Goal: Transaction & Acquisition: Purchase product/service

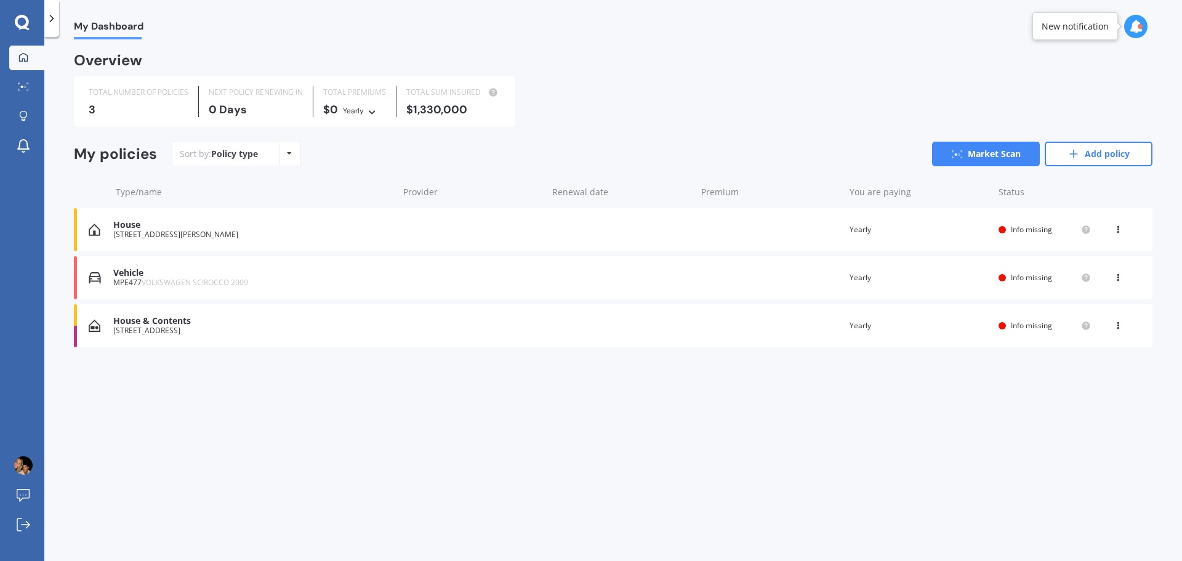
click at [293, 278] on div "Vehicle" at bounding box center [252, 273] width 279 height 10
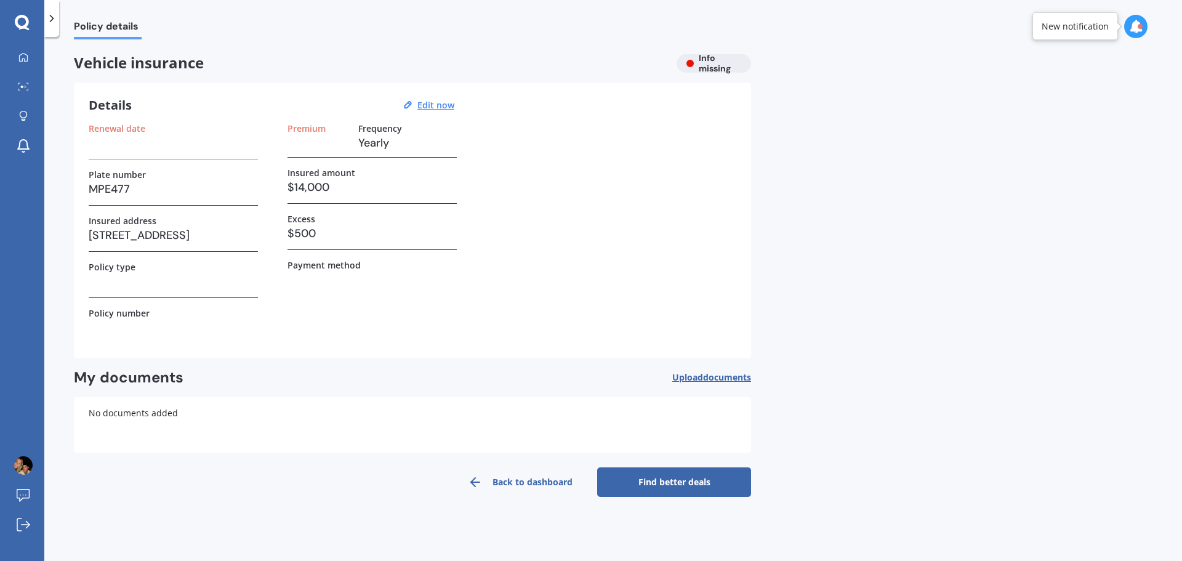
click at [142, 146] on h3 at bounding box center [173, 143] width 169 height 18
click at [101, 148] on h3 at bounding box center [173, 143] width 169 height 18
click at [429, 102] on u "Edit now" at bounding box center [435, 105] width 37 height 12
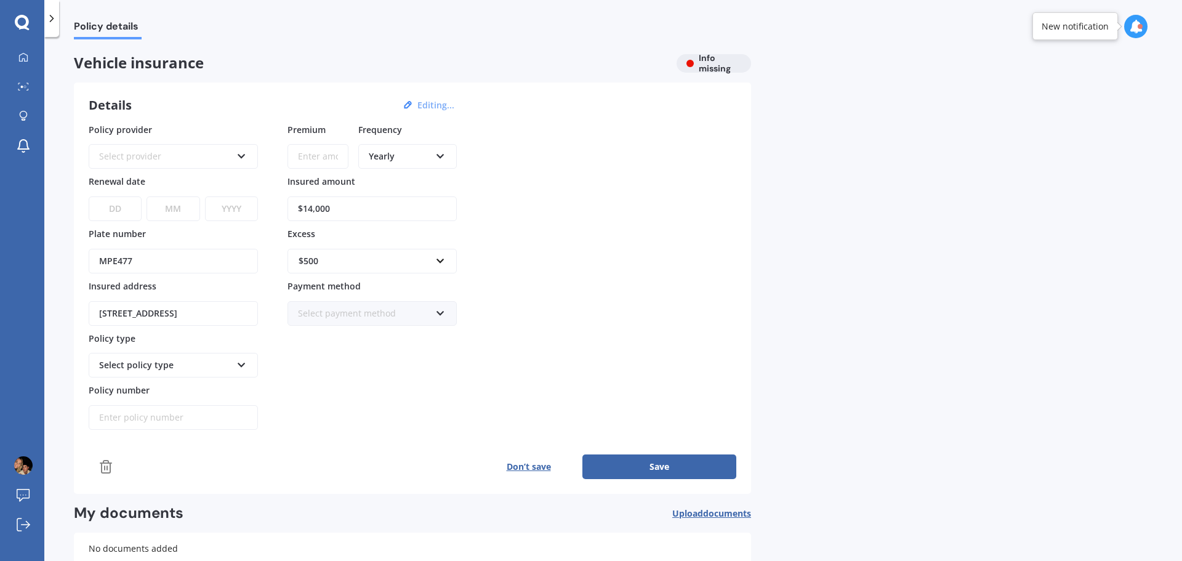
click at [164, 154] on div "Select provider" at bounding box center [165, 157] width 132 height 14
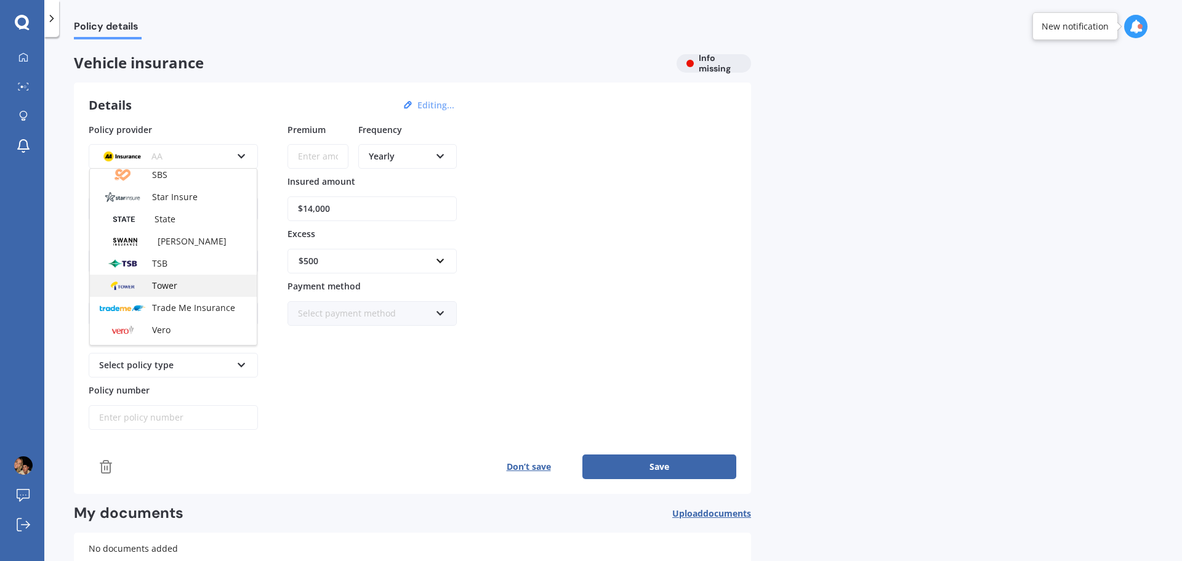
click at [177, 285] on span "Tower" at bounding box center [164, 286] width 25 height 12
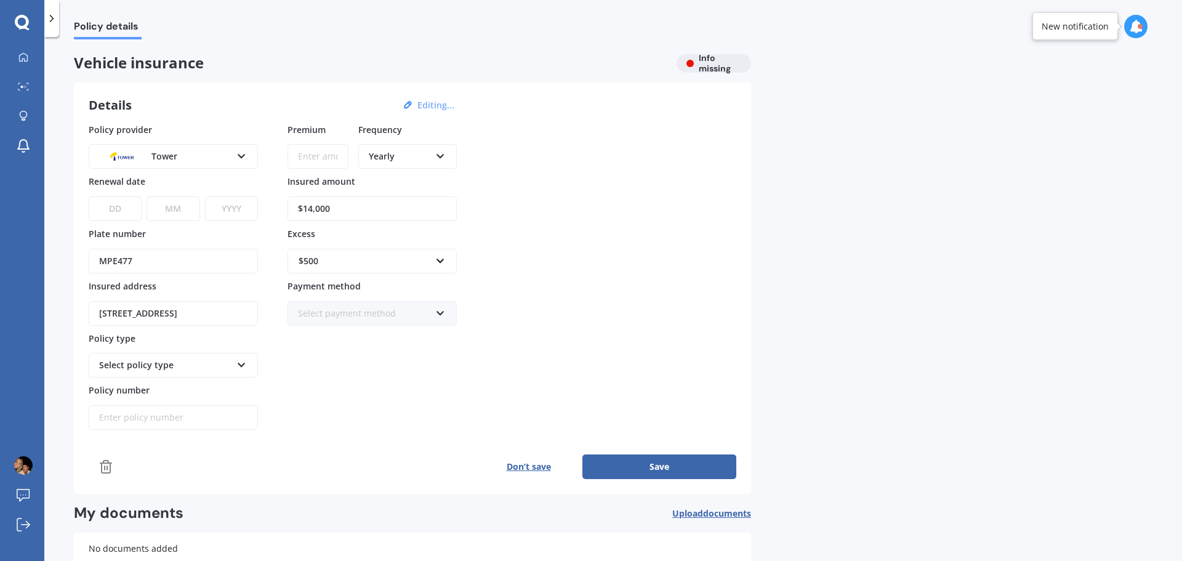
click at [114, 207] on select "DD 01 02 03 04 05 06 07 08 09 10 11 12 13 14 15 16 17 18 19 20 21 22 23 24 25 2…" at bounding box center [115, 208] width 53 height 25
select select "15"
click at [89, 196] on select "DD 01 02 03 04 05 06 07 08 09 10 11 12 13 14 15 16 17 18 19 20 21 22 23 24 25 2…" at bounding box center [115, 208] width 53 height 25
click at [172, 212] on select "MM 01 02 03 04 05 06 07 08 09 10 11 12" at bounding box center [173, 208] width 53 height 25
select select "10"
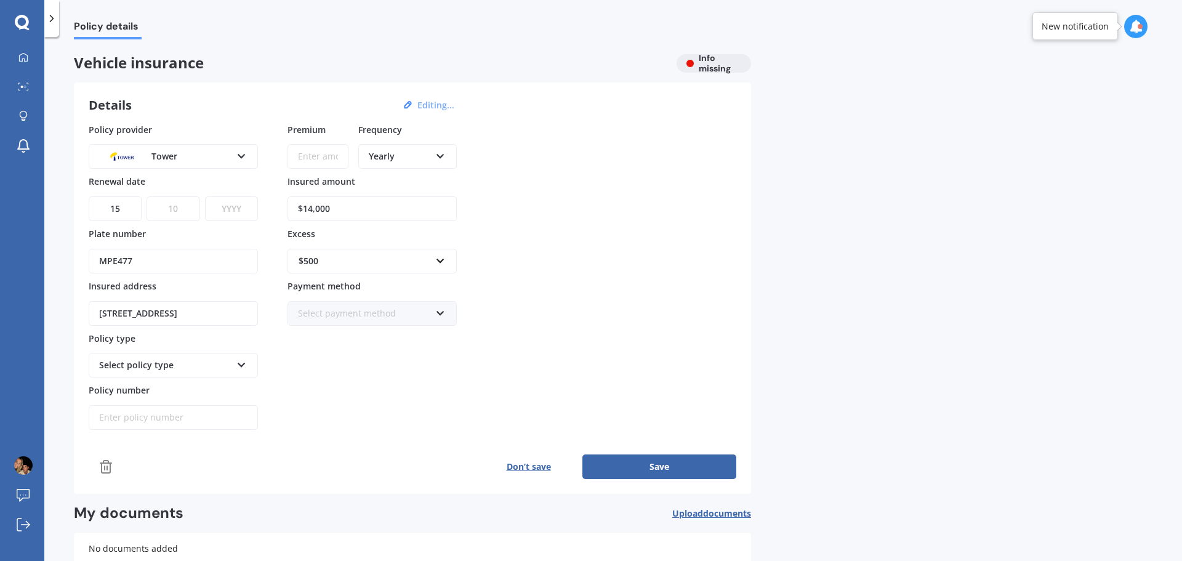
click at [147, 196] on select "MM 01 02 03 04 05 06 07 08 09 10 11 12" at bounding box center [173, 208] width 53 height 25
click at [233, 215] on select "YYYY 2027 2026 2025 2024 2023 2022 2021 2020 2019 2018 2017 2016 2015 2014 2013…" at bounding box center [231, 208] width 53 height 25
select select "2025"
click at [205, 196] on select "YYYY 2027 2026 2025 2024 2023 2022 2021 2020 2019 2018 2017 2016 2015 2014 2013…" at bounding box center [231, 208] width 53 height 25
click at [183, 310] on input "62 Perth Street, South Hill, Oamaru 9400" at bounding box center [173, 313] width 169 height 25
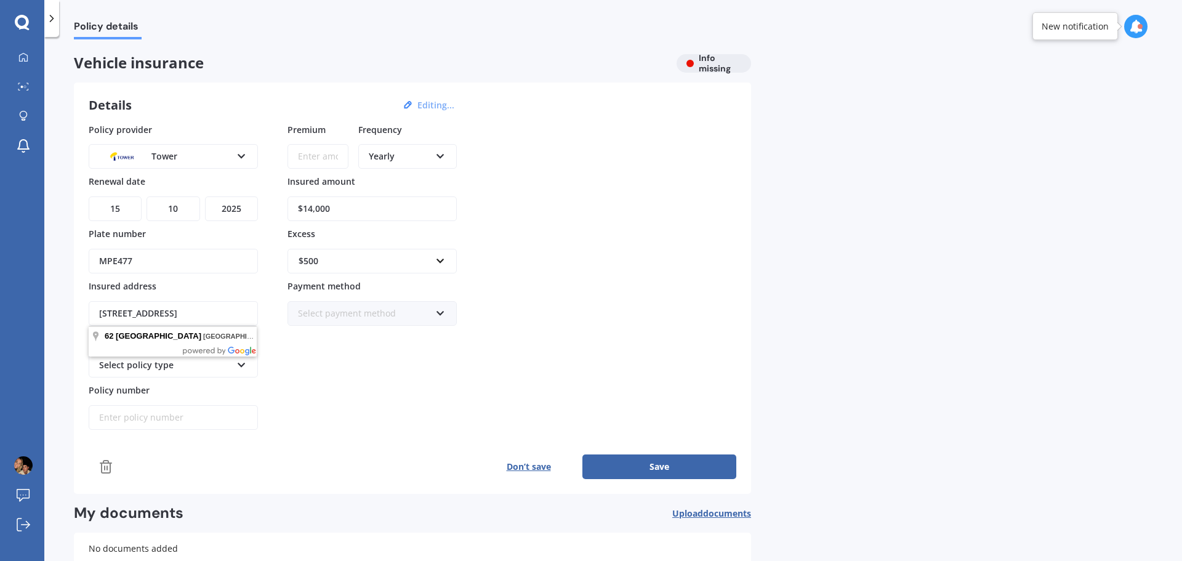
scroll to position [0, 0]
drag, startPoint x: 252, startPoint y: 314, endPoint x: 33, endPoint y: 313, distance: 219.2
click at [33, 313] on div "My Dashboard Market Scan Explore insurance Notifications Sarah Ramage Submit fe…" at bounding box center [591, 280] width 1182 height 561
type input "44 Gordon Street, Weston 9401"
click at [236, 362] on icon at bounding box center [241, 362] width 10 height 9
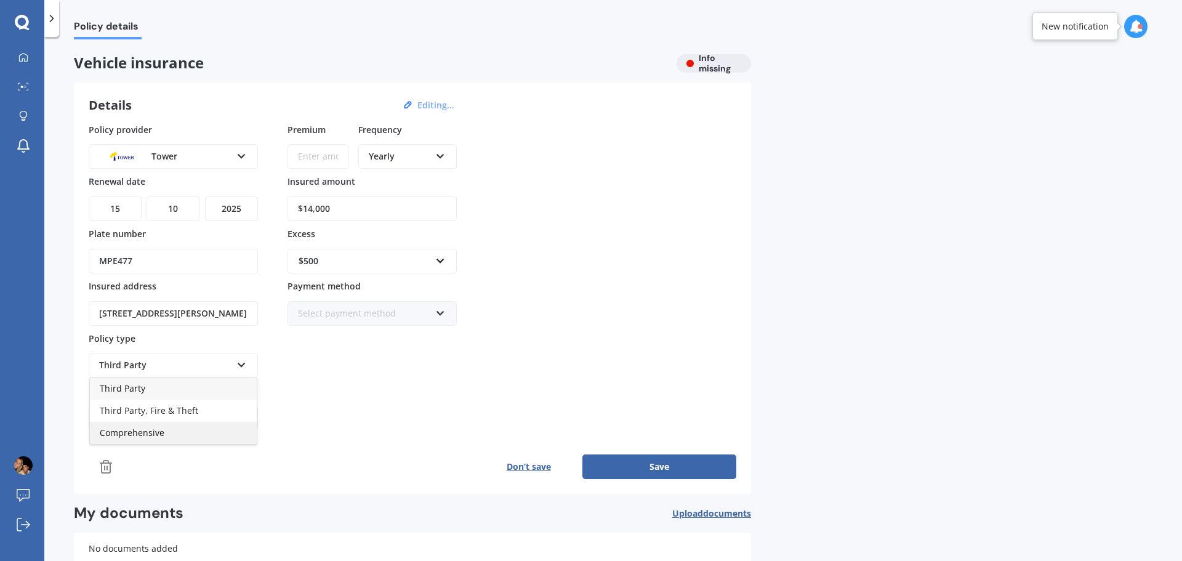
click at [214, 428] on div "Comprehensive" at bounding box center [173, 433] width 167 height 22
click at [522, 464] on button "Don’t save" at bounding box center [529, 466] width 108 height 25
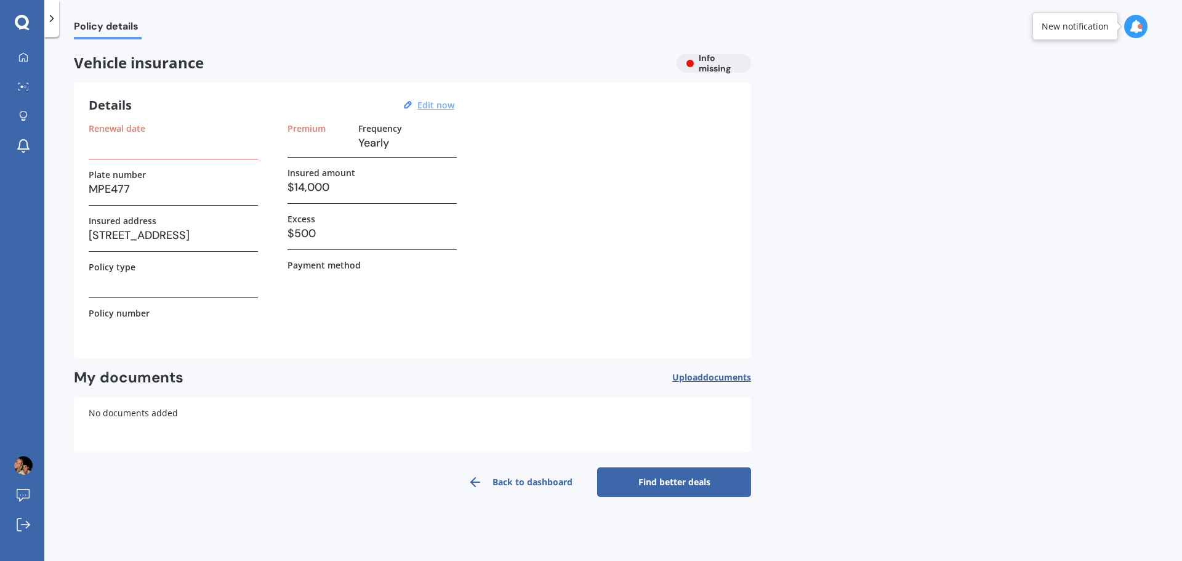
click at [658, 484] on link "Find better deals" at bounding box center [674, 482] width 154 height 30
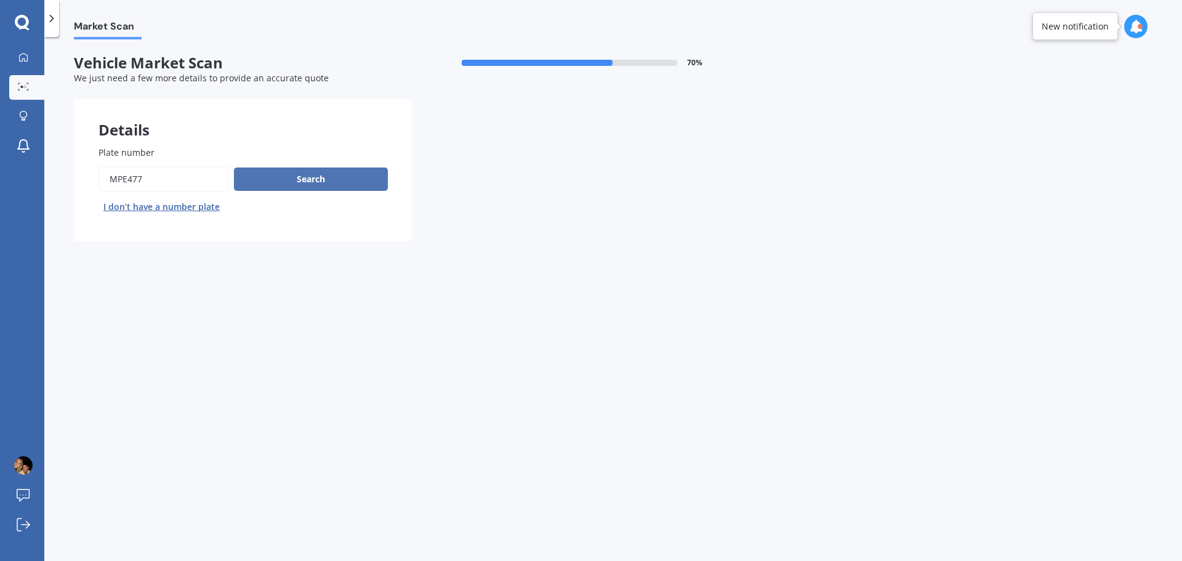
click at [325, 183] on button "Search" at bounding box center [311, 178] width 154 height 23
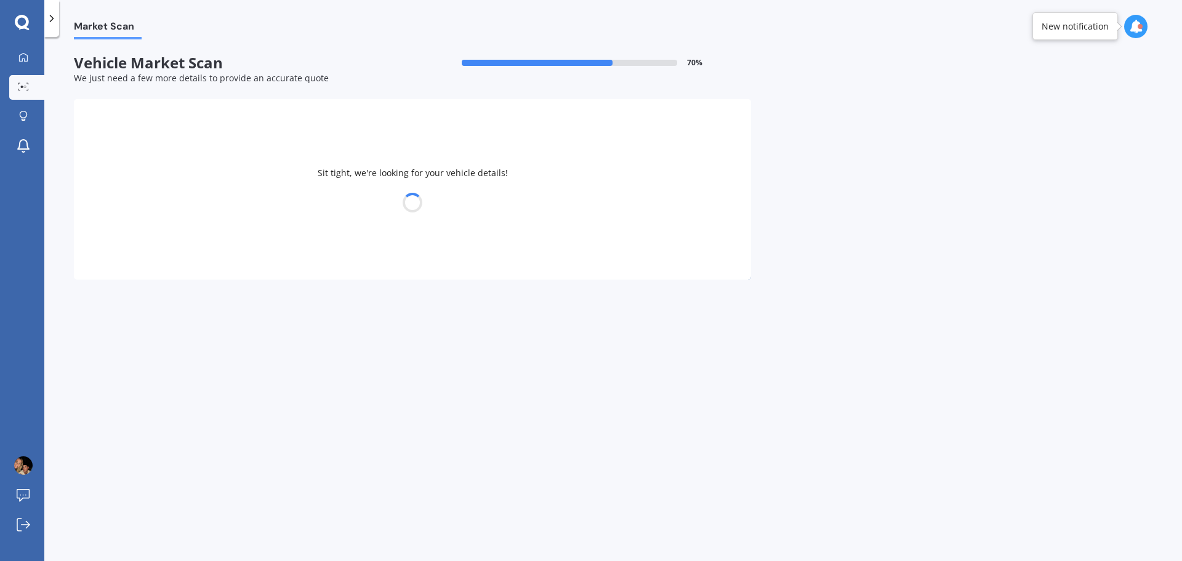
select select "VOLKSWAGEN"
select select "SCIROCCO"
select select "21"
select select "08"
select select "1987"
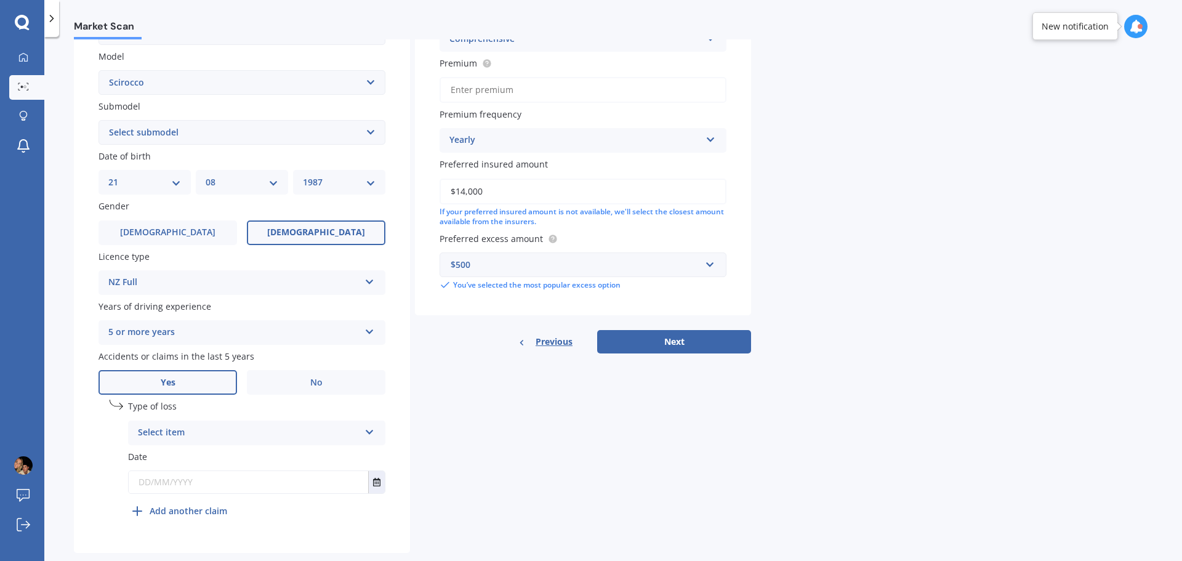
scroll to position [297, 0]
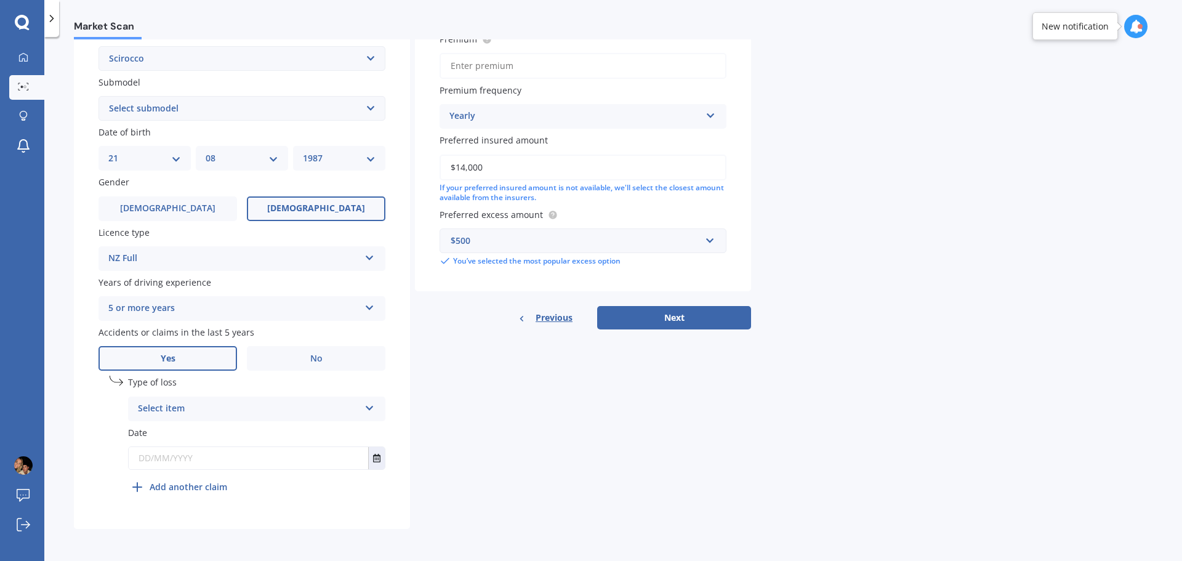
click at [371, 408] on icon at bounding box center [369, 405] width 10 height 9
click at [334, 436] on div "At fault accident" at bounding box center [257, 433] width 256 height 22
click at [377, 459] on icon "Select date" at bounding box center [376, 458] width 7 height 9
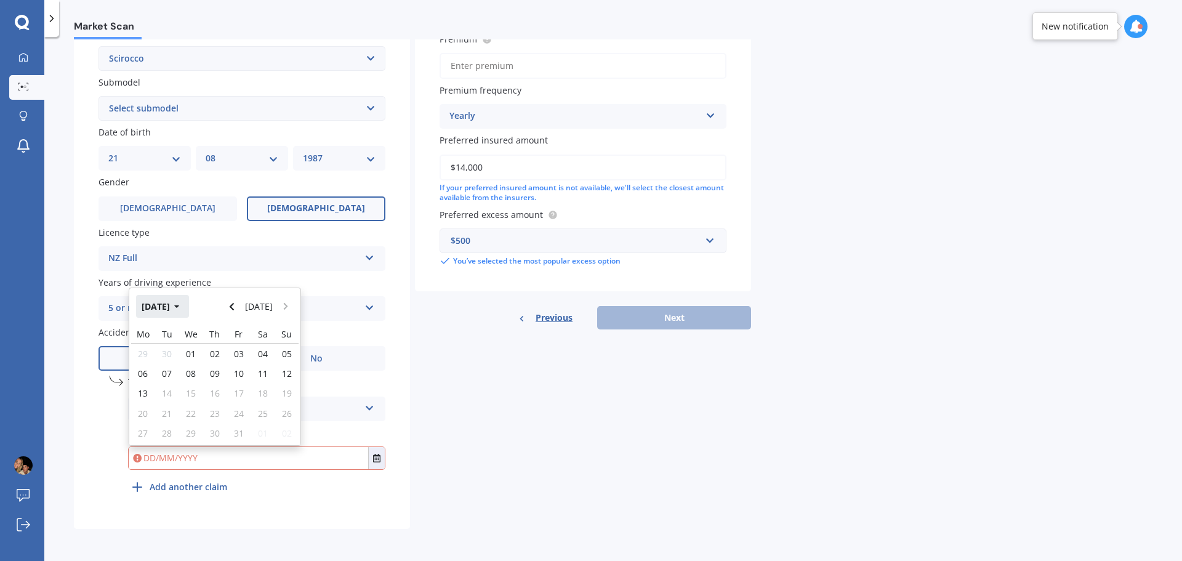
click at [180, 308] on icon "button" at bounding box center [177, 306] width 6 height 9
click at [152, 387] on span "May" at bounding box center [151, 385] width 17 height 12
click at [215, 354] on span "01" at bounding box center [215, 354] width 10 height 12
type input "01/05/2025"
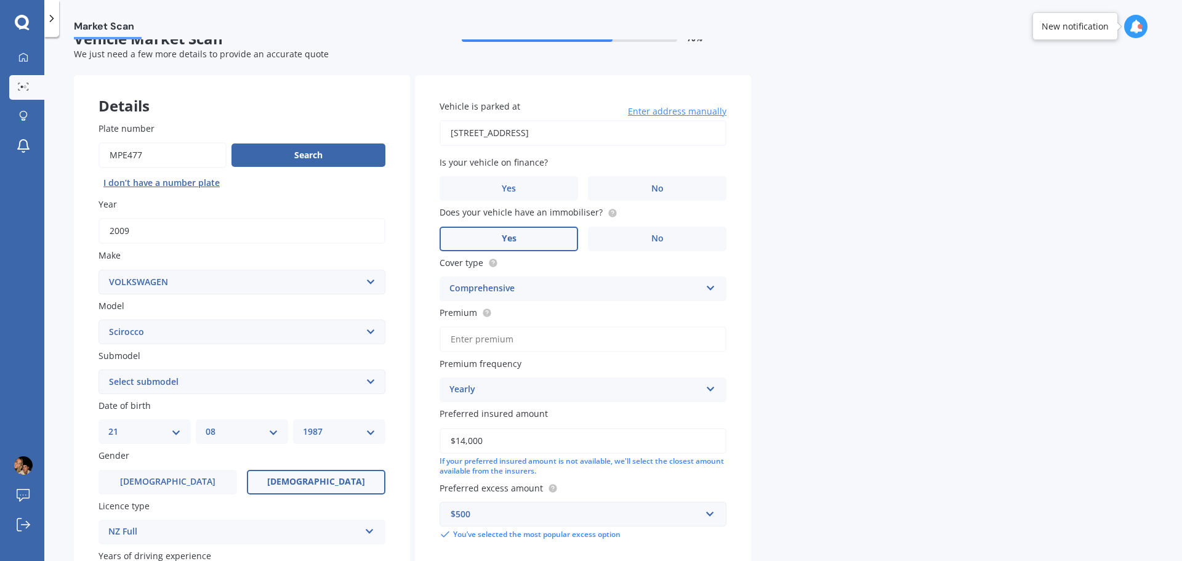
scroll to position [0, 0]
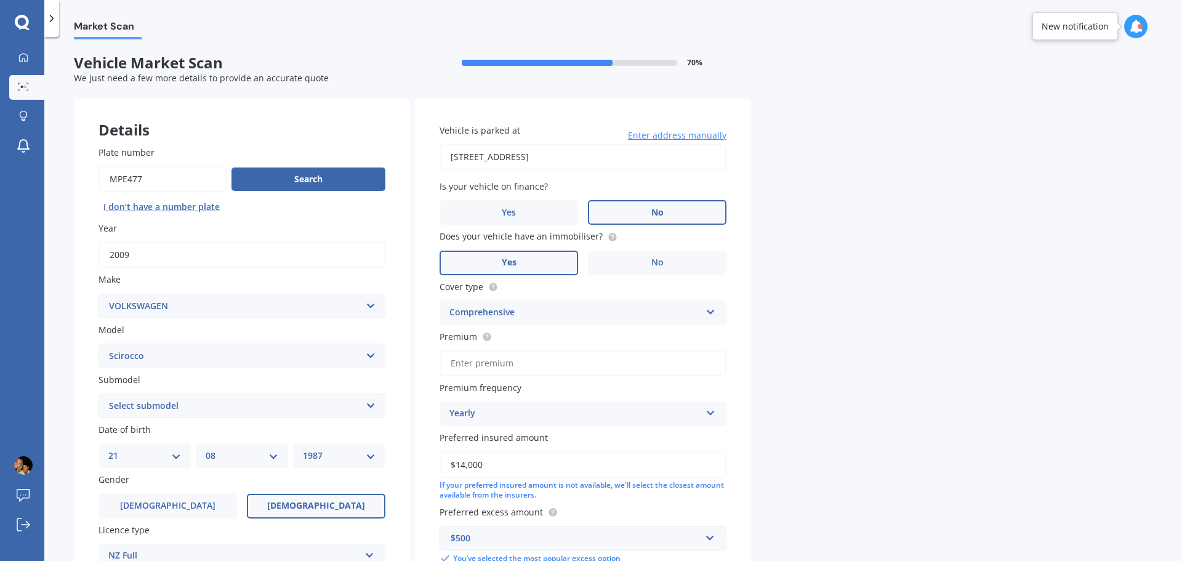
click at [668, 212] on label "No" at bounding box center [657, 212] width 139 height 25
click at [0, 0] on input "No" at bounding box center [0, 0] width 0 height 0
drag, startPoint x: 640, startPoint y: 155, endPoint x: 427, endPoint y: 154, distance: 213.6
click at [427, 154] on div "Vehicle is parked at 62 Perth Street, South Hill, Oamaru 9400 Enter address man…" at bounding box center [583, 344] width 336 height 490
type input "44 Gordon Street, Weston 9401"
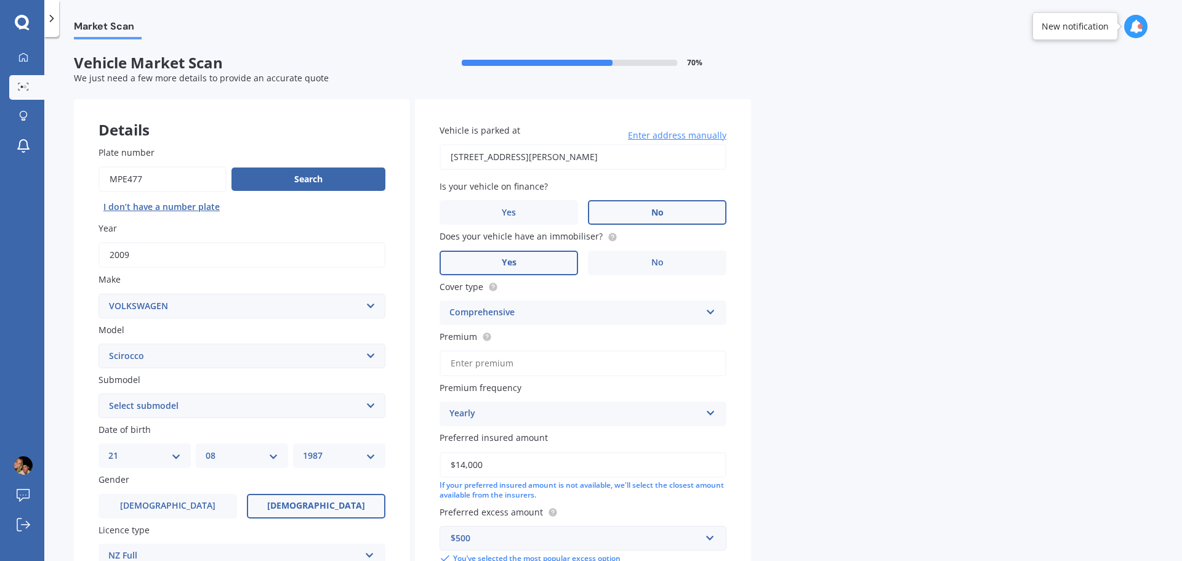
click at [549, 364] on input "Premium" at bounding box center [583, 363] width 287 height 26
click at [484, 337] on circle at bounding box center [487, 336] width 8 height 8
click at [498, 365] on input "Premium" at bounding box center [583, 363] width 287 height 26
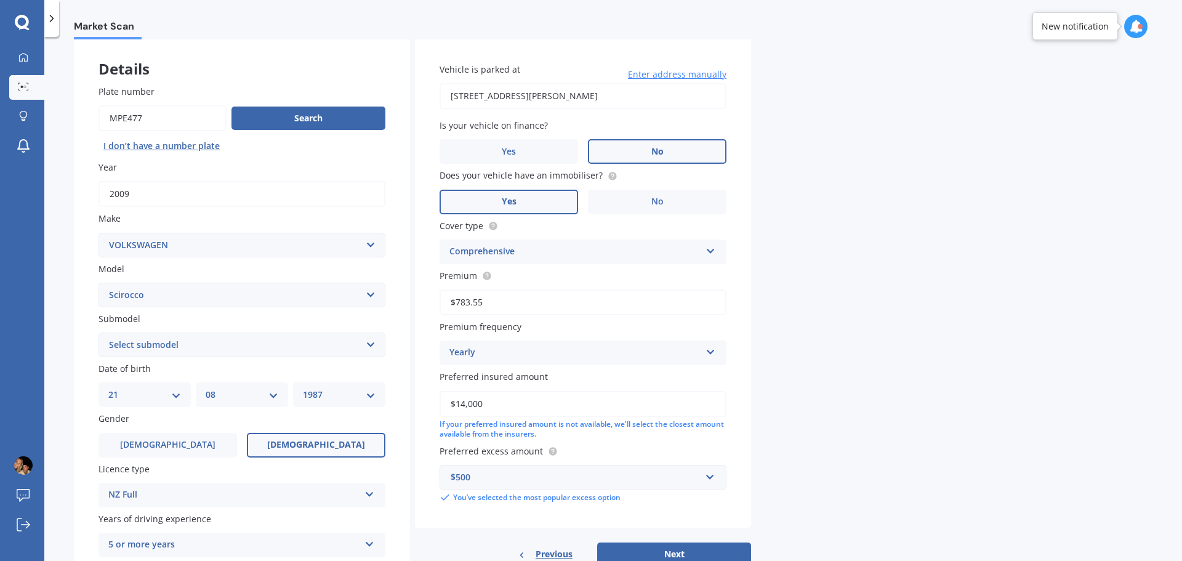
scroll to position [62, 0]
type input "$783.55"
drag, startPoint x: 496, startPoint y: 398, endPoint x: 404, endPoint y: 398, distance: 92.3
click at [404, 398] on div "Details Plate number Search I don’t have a number plate Year 2009 Make Select m…" at bounding box center [412, 401] width 677 height 727
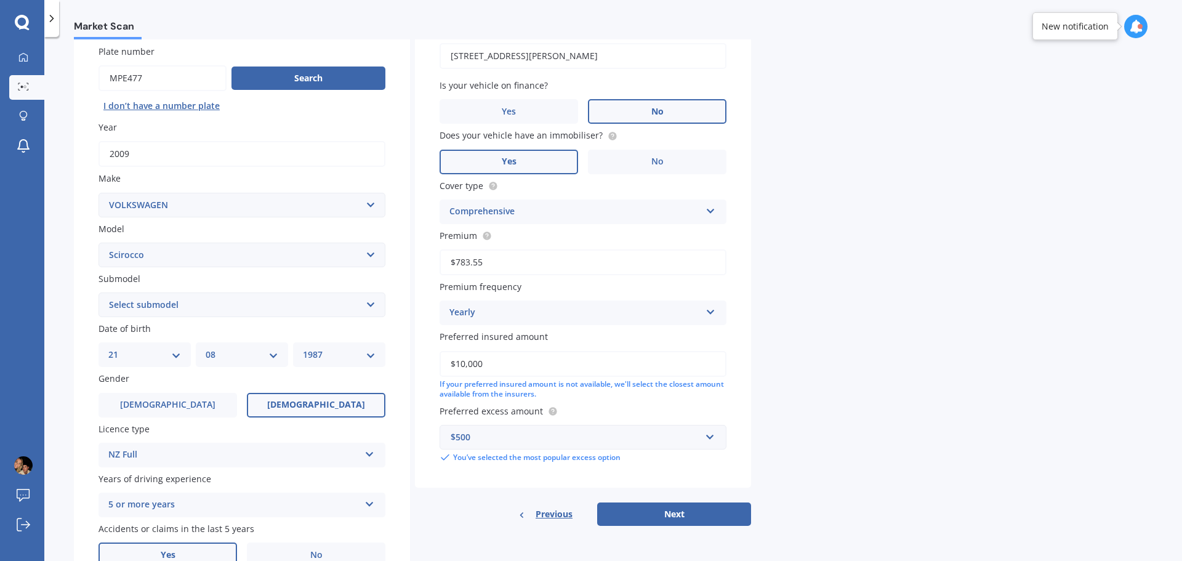
scroll to position [123, 0]
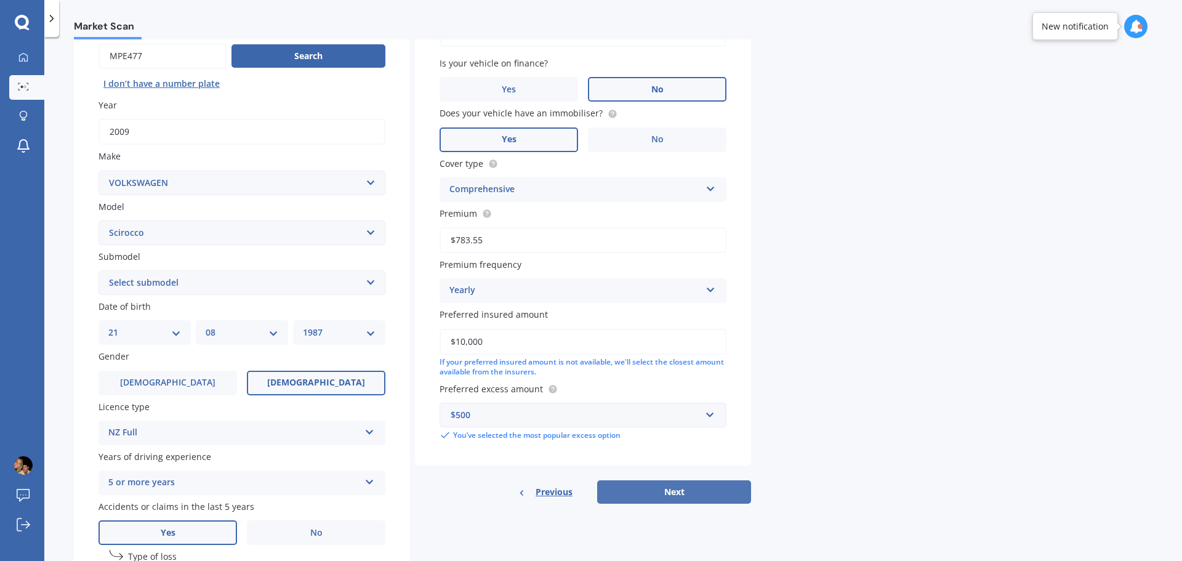
type input "$10,000"
click at [686, 496] on button "Next" at bounding box center [674, 491] width 154 height 23
click at [171, 283] on select "Select submodel (All Other) 1.4 TSI 2.0 TSI" at bounding box center [242, 282] width 287 height 25
select select "1.4 TSI"
click at [99, 270] on select "Select submodel (All Other) 1.4 TSI 2.0 TSI" at bounding box center [242, 282] width 287 height 25
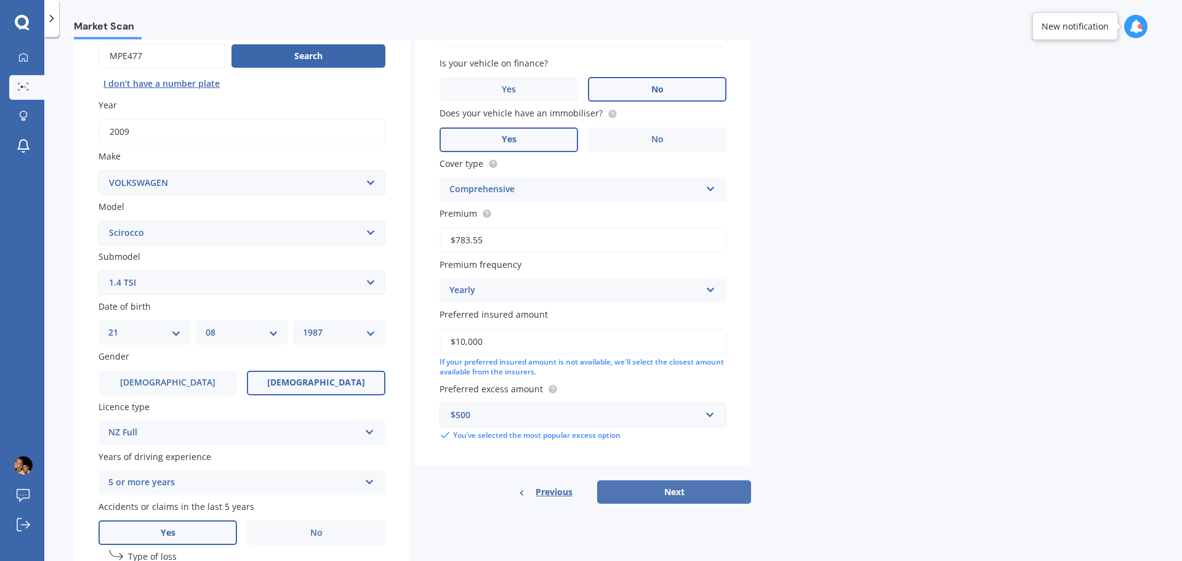
click at [669, 489] on button "Next" at bounding box center [674, 491] width 154 height 23
select select "21"
select select "08"
select select "1987"
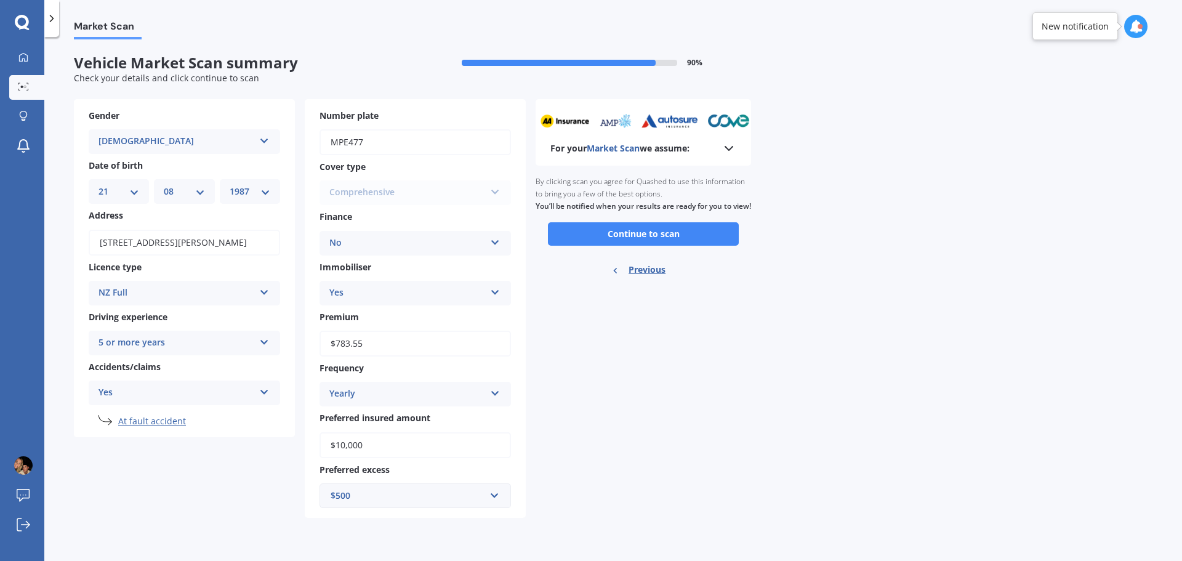
scroll to position [0, 0]
click at [664, 246] on button "Continue to scan" at bounding box center [643, 233] width 191 height 23
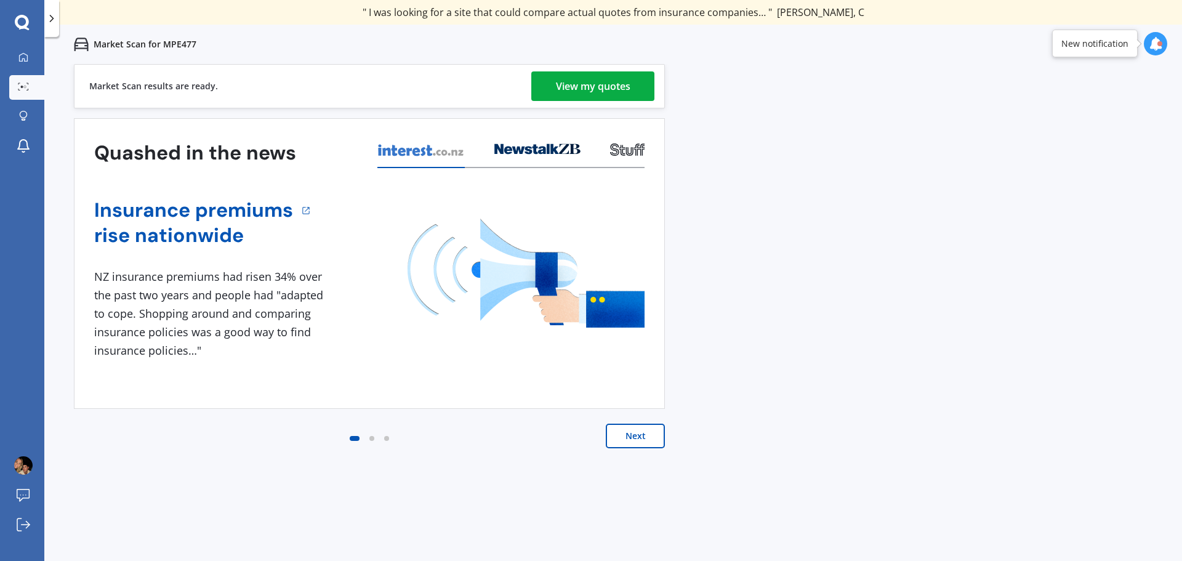
click at [580, 86] on div "View my quotes" at bounding box center [593, 86] width 74 height 30
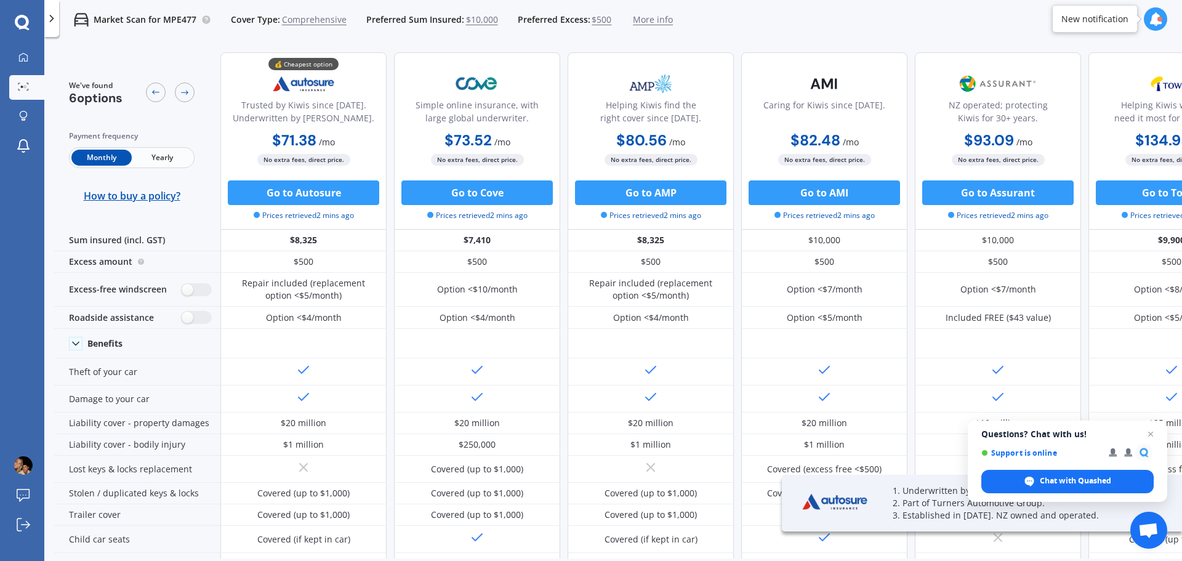
click at [173, 161] on span "Yearly" at bounding box center [162, 158] width 60 height 16
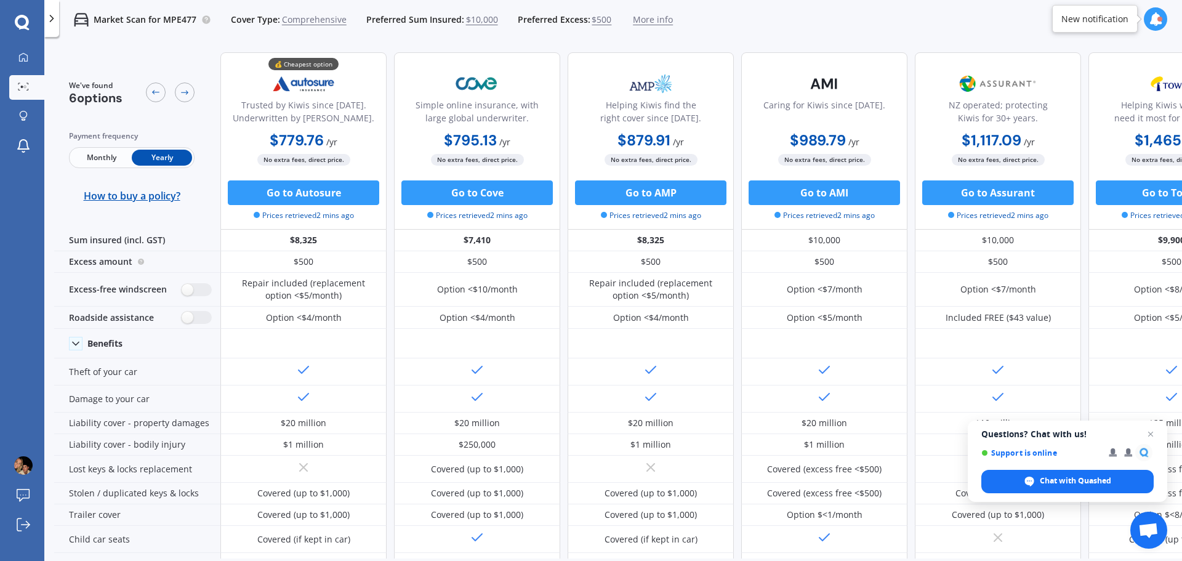
scroll to position [0, 79]
